Goal: Information Seeking & Learning: Learn about a topic

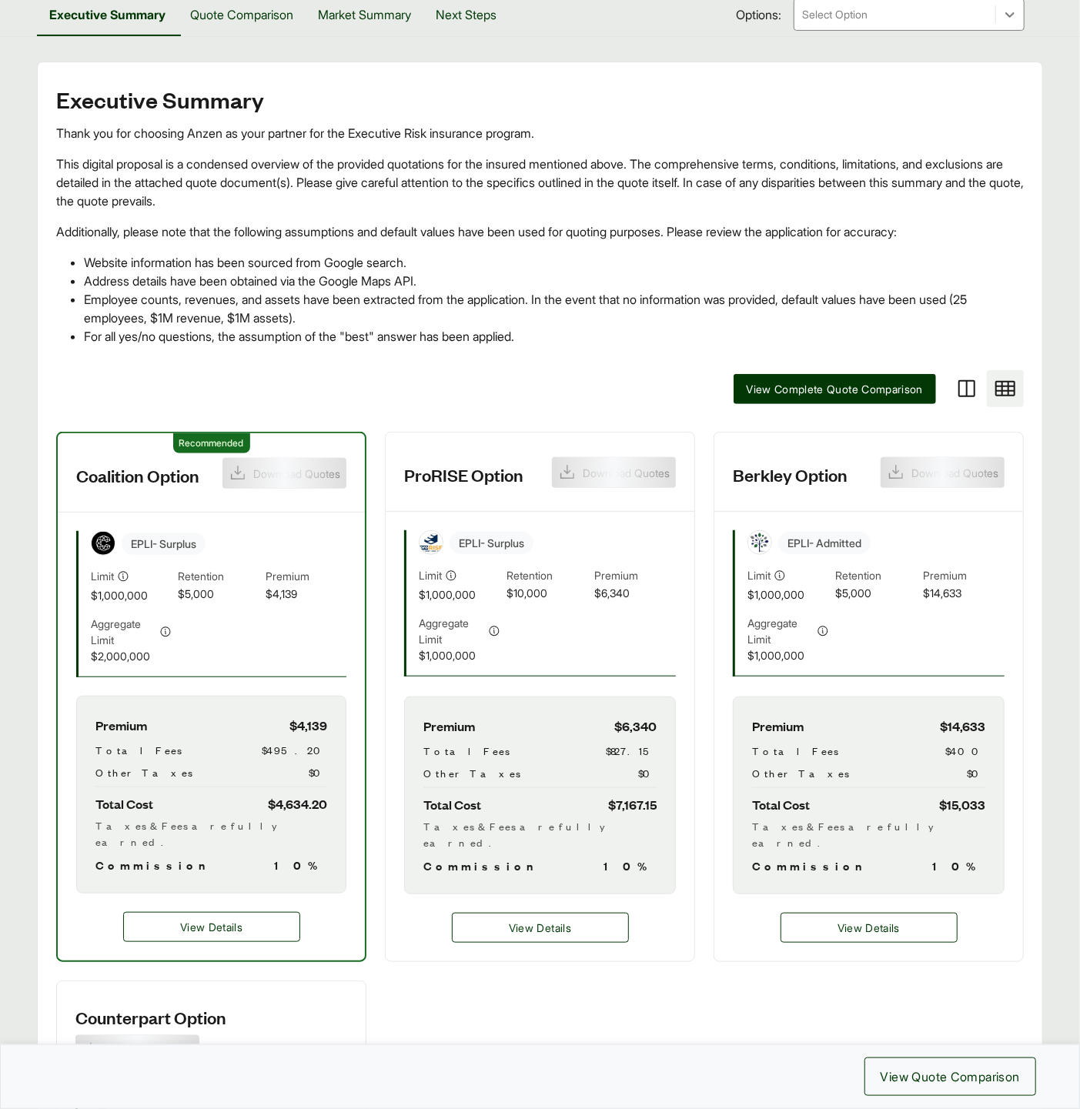
scroll to position [256, 0]
